Goal: Task Accomplishment & Management: Manage account settings

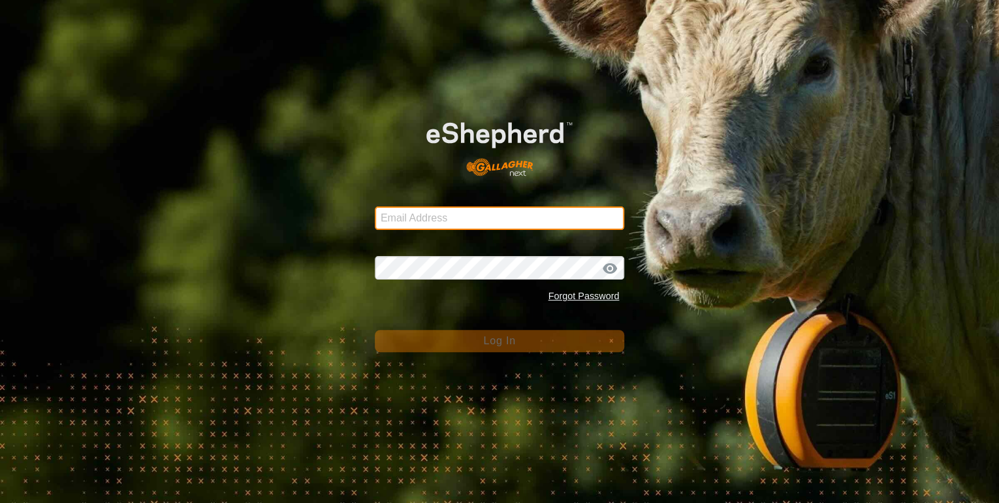
type input "[PERSON_NAME][EMAIL_ADDRESS][DOMAIN_NAME]"
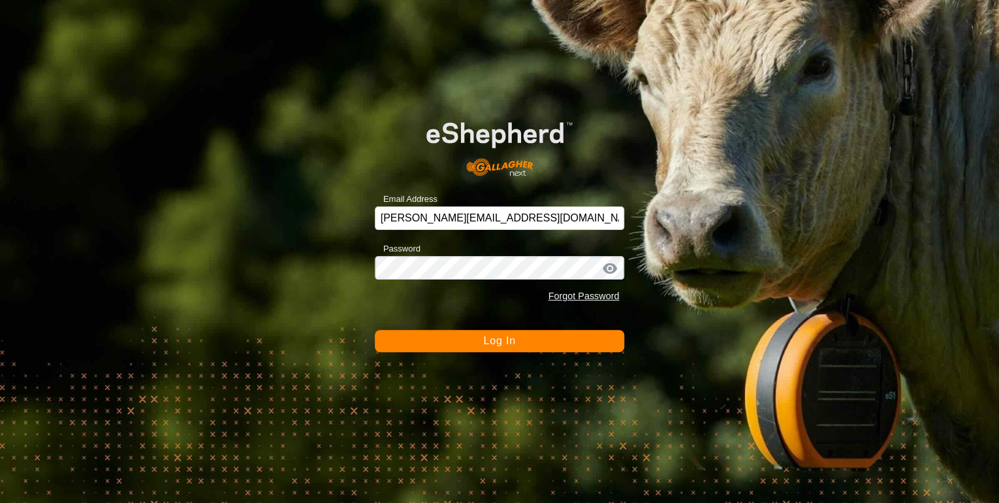
click at [496, 338] on span "Log In" at bounding box center [499, 340] width 32 height 11
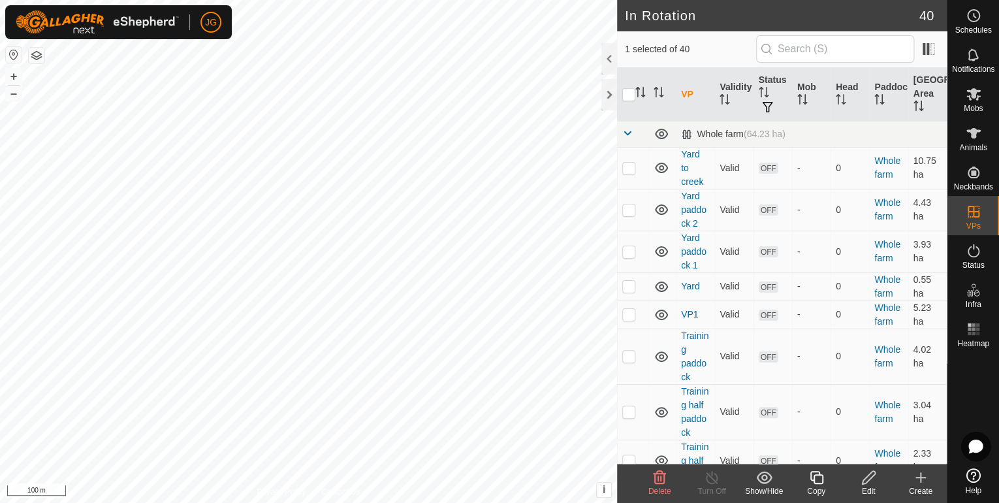
checkbox input "true"
checkbox input "false"
checkbox input "true"
checkbox input "false"
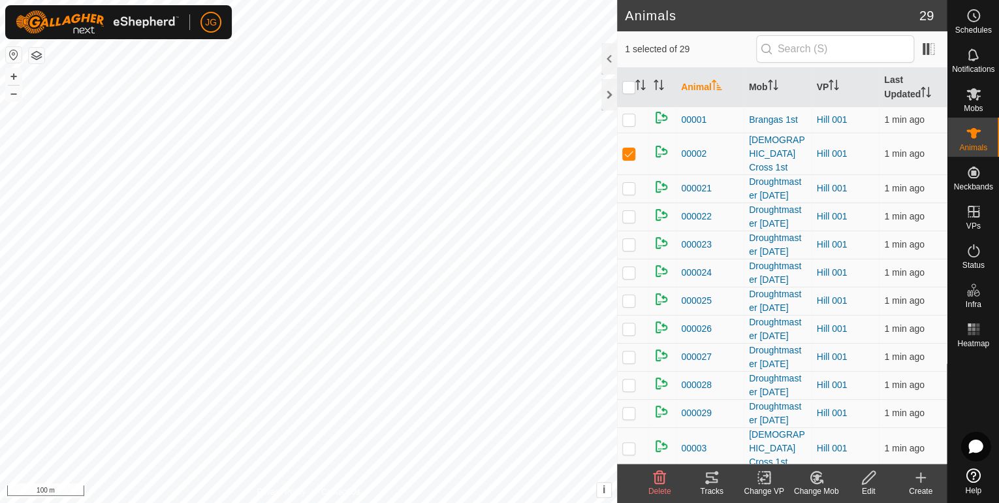
click at [708, 483] on icon at bounding box center [707, 482] width 4 height 4
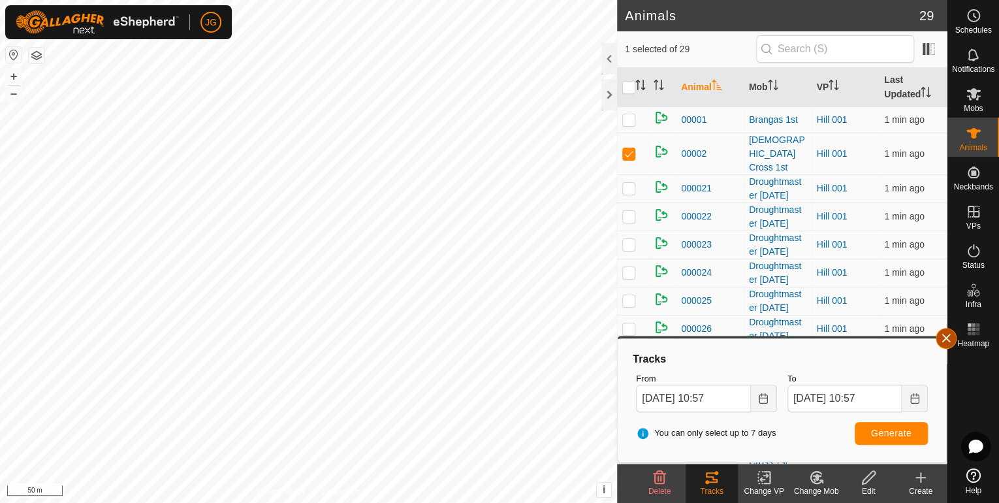
click at [947, 333] on button "button" at bounding box center [946, 338] width 21 height 21
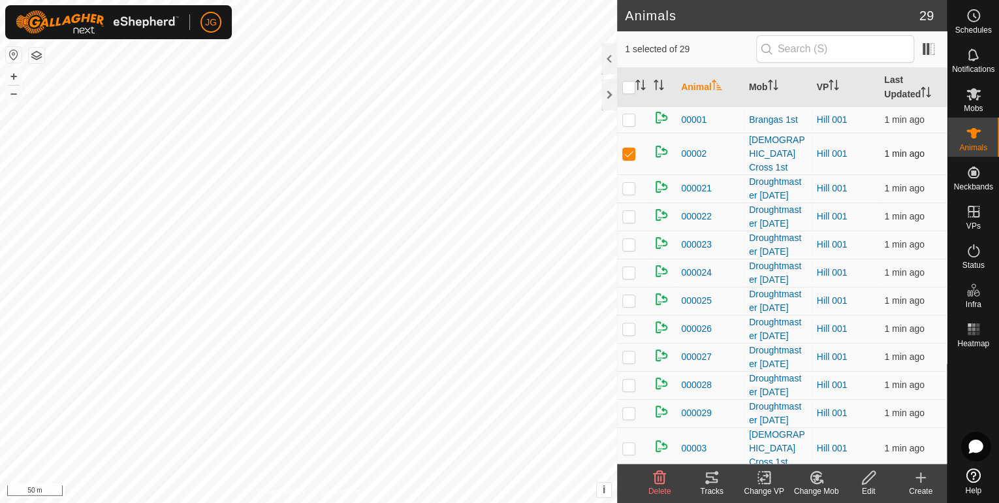
click at [630, 150] on p-checkbox at bounding box center [628, 153] width 13 height 10
checkbox input "false"
click at [703, 480] on tracks-svg-icon at bounding box center [712, 478] width 52 height 16
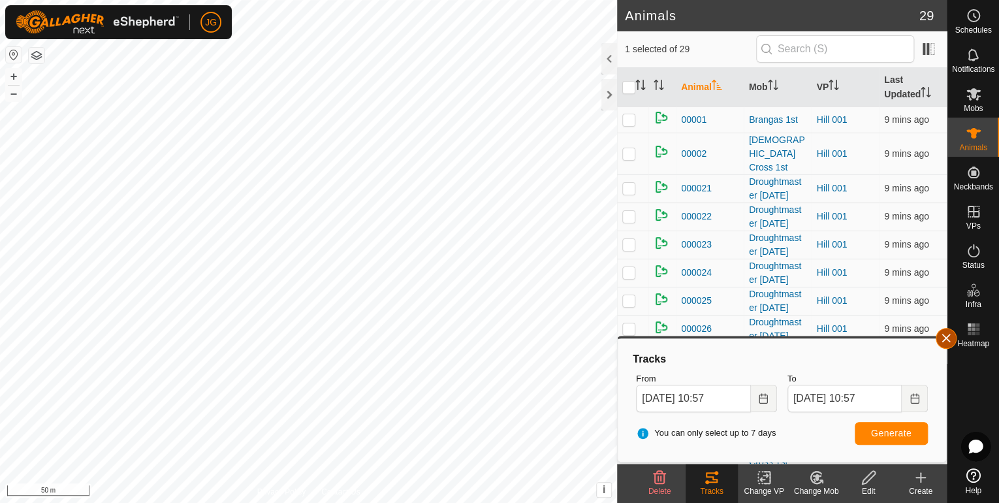
click at [952, 338] on button "button" at bounding box center [946, 338] width 21 height 21
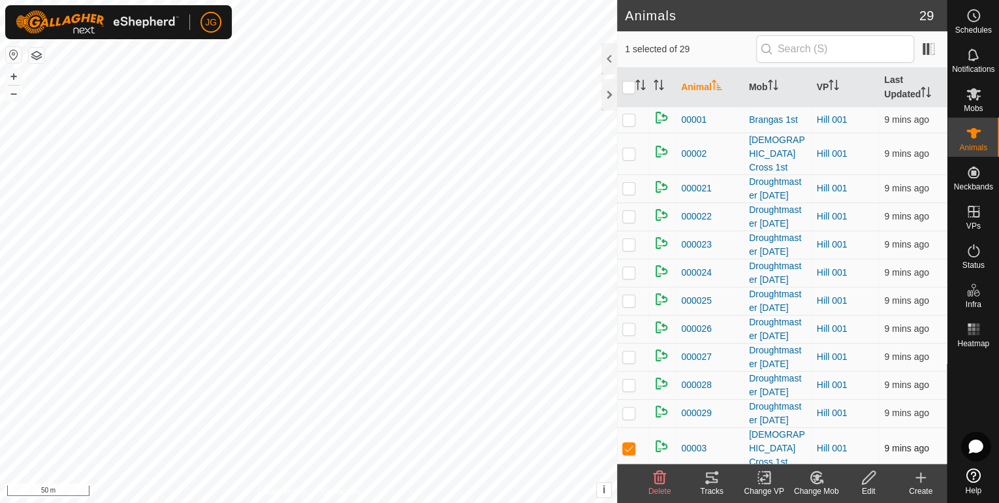
click at [627, 443] on p-checkbox at bounding box center [628, 448] width 13 height 10
checkbox input "false"
